Goal: Transaction & Acquisition: Purchase product/service

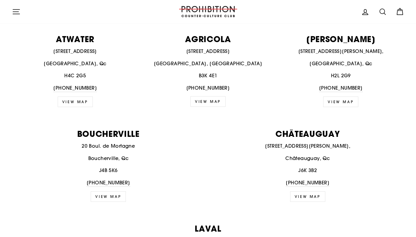
scroll to position [250, 0]
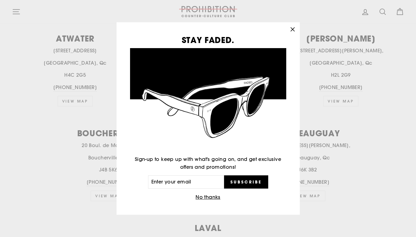
click at [291, 28] on icon "button" at bounding box center [293, 29] width 4 height 4
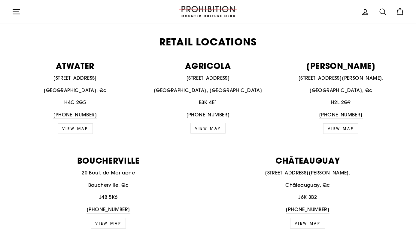
scroll to position [0, 0]
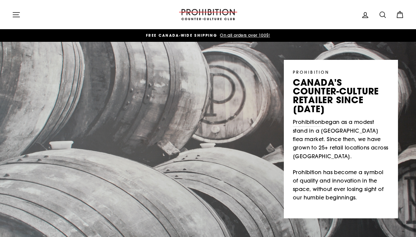
click at [400, 13] on icon at bounding box center [400, 15] width 8 height 8
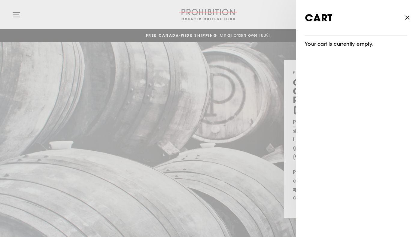
click at [411, 16] on icon "button" at bounding box center [407, 18] width 8 height 8
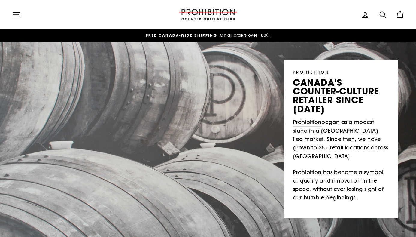
click at [385, 14] on icon at bounding box center [383, 15] width 6 height 6
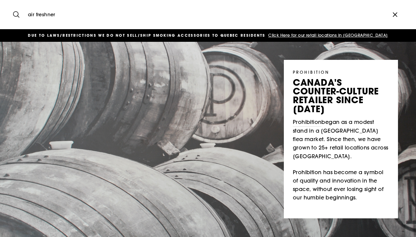
type input "air freshner"
click at [12, 5] on button "Search" at bounding box center [18, 15] width 13 height 20
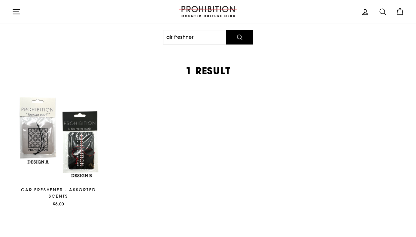
scroll to position [61, 0]
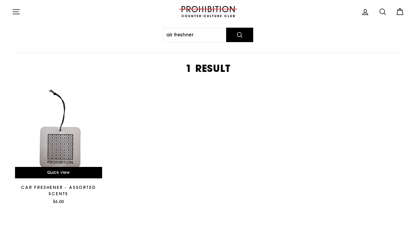
click at [76, 128] on div at bounding box center [59, 135] width 94 height 94
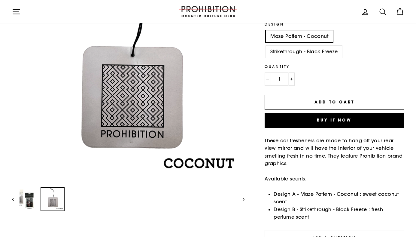
scroll to position [117, 0]
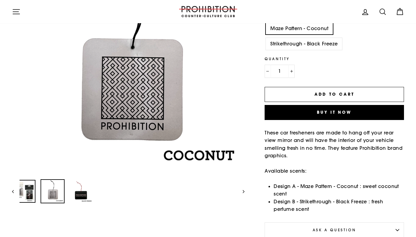
click at [27, 190] on img at bounding box center [24, 191] width 23 height 23
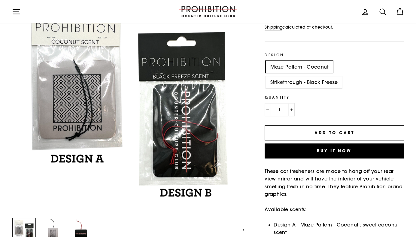
scroll to position [73, 0]
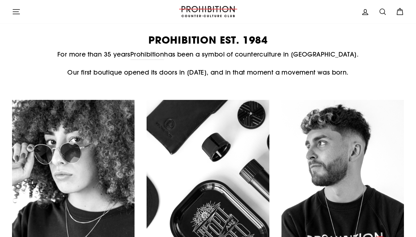
scroll to position [243, 0]
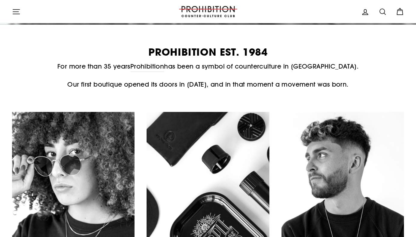
click at [384, 8] on icon at bounding box center [383, 12] width 8 height 8
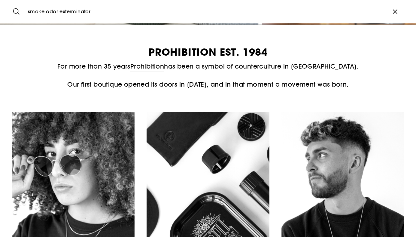
type input "smoke odor exterminator"
click at [12, 5] on button "Search" at bounding box center [18, 12] width 13 height 14
